Goal: Navigation & Orientation: Find specific page/section

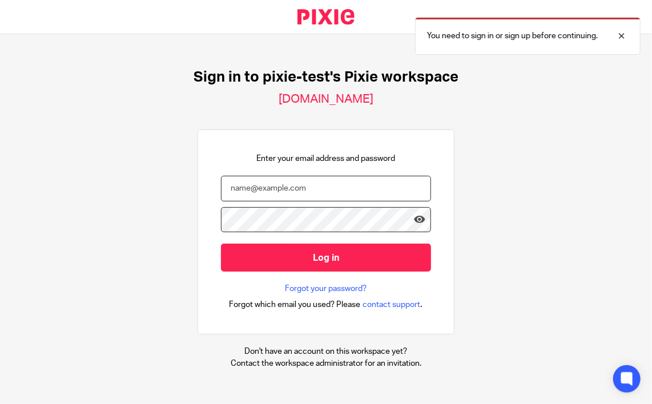
click at [331, 186] on input "email" at bounding box center [326, 189] width 210 height 26
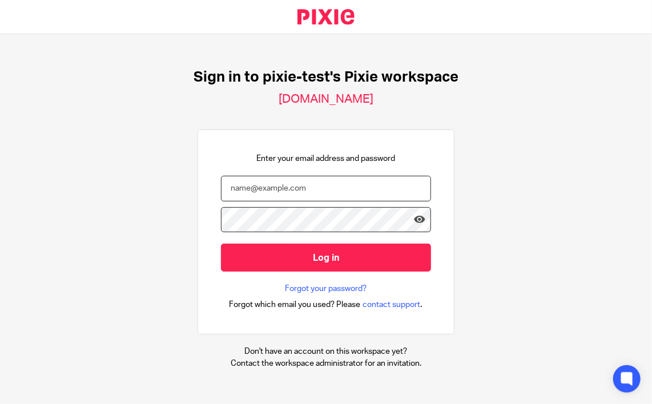
click at [260, 185] on input "email" at bounding box center [326, 189] width 210 height 26
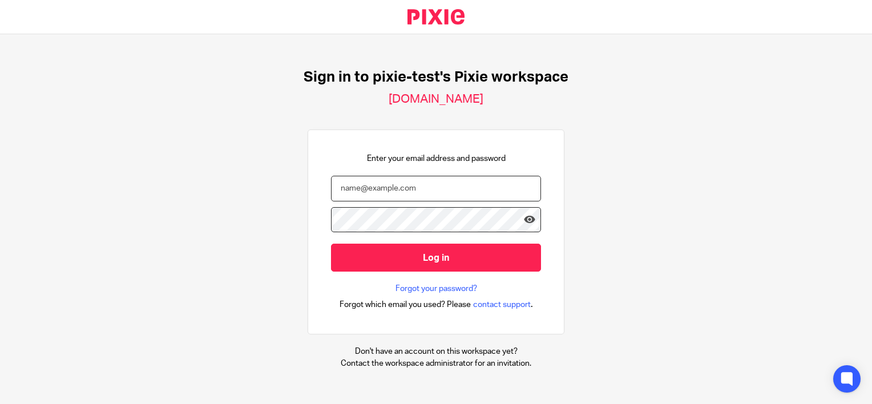
click at [410, 189] on input "email" at bounding box center [436, 189] width 210 height 26
type input "hafizah.matassan@theaccessgroup.com"
click at [331, 244] on input "Log in" at bounding box center [436, 258] width 210 height 28
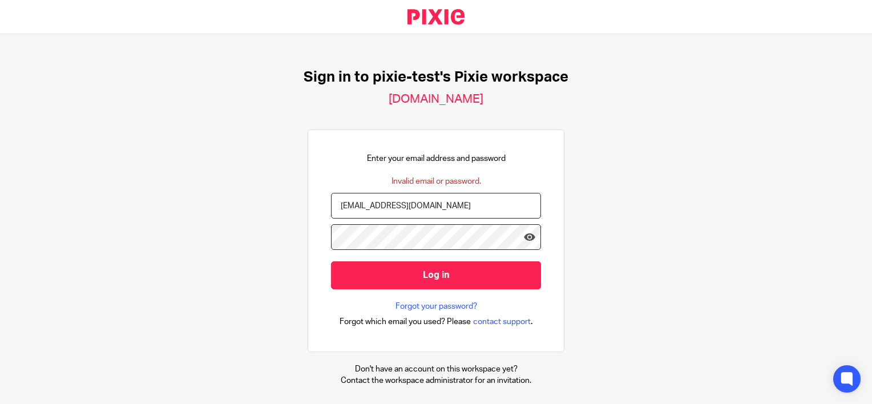
click at [406, 213] on input "[EMAIL_ADDRESS][DOMAIN_NAME]" at bounding box center [436, 206] width 210 height 26
click at [331, 261] on input "Log in" at bounding box center [436, 275] width 210 height 28
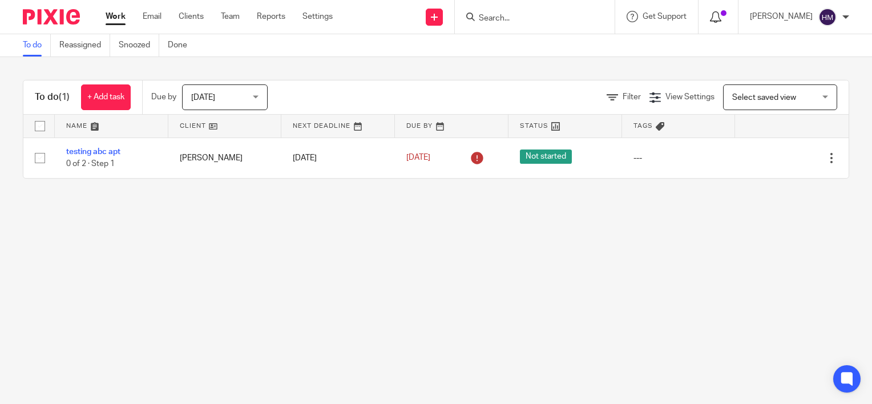
click at [725, 18] on div at bounding box center [718, 16] width 17 height 13
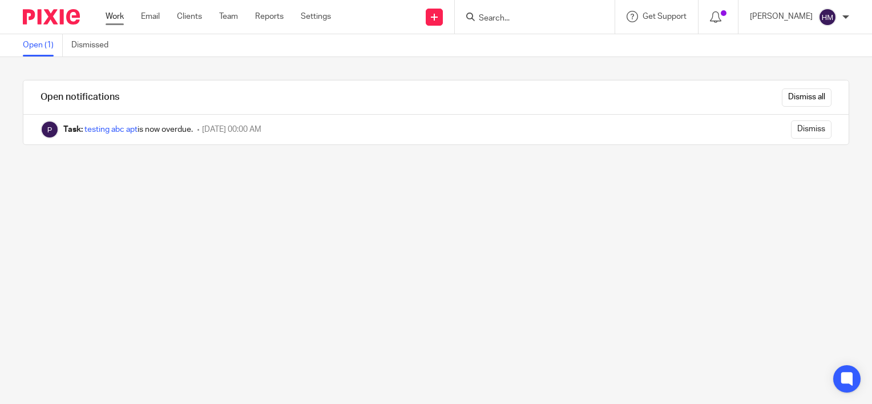
click at [111, 18] on link "Work" at bounding box center [115, 16] width 18 height 11
